Goal: Task Accomplishment & Management: Use online tool/utility

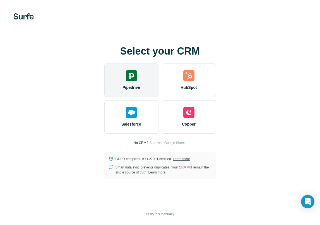
click at [120, 73] on div "Pipedrive" at bounding box center [131, 80] width 54 height 33
